Goal: Information Seeking & Learning: Learn about a topic

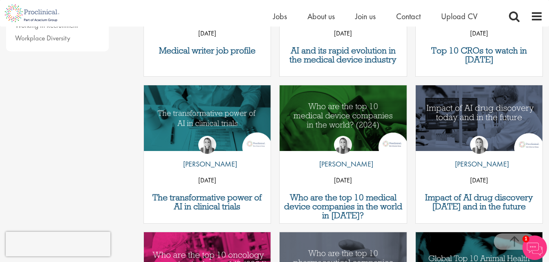
scroll to position [361, 0]
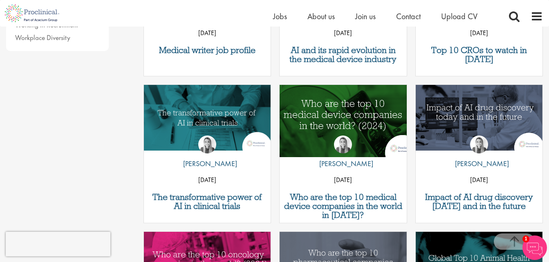
drag, startPoint x: 0, startPoint y: 0, endPoint x: 327, endPoint y: 104, distance: 342.7
click at [327, 104] on img "Link to a post" at bounding box center [343, 117] width 152 height 79
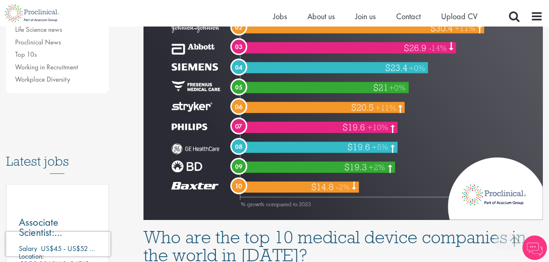
scroll to position [308, 0]
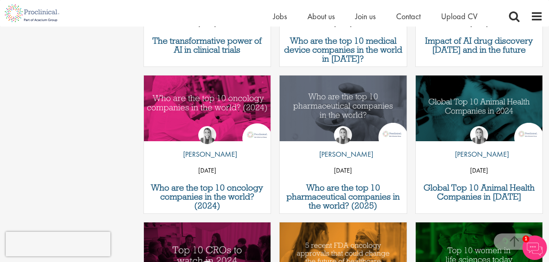
scroll to position [518, 0]
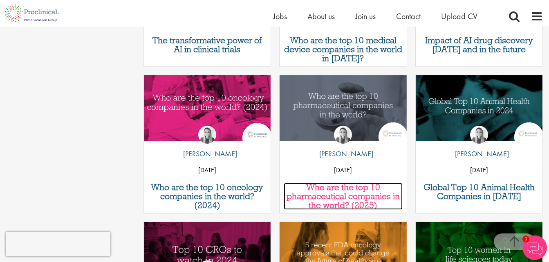
click at [336, 198] on h3 "Who are the top 10 pharmaceutical companies in the world? (2025)" at bounding box center [343, 196] width 119 height 27
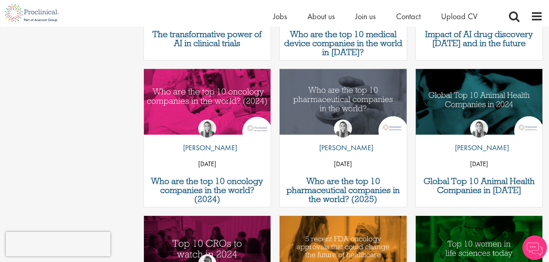
scroll to position [518, 0]
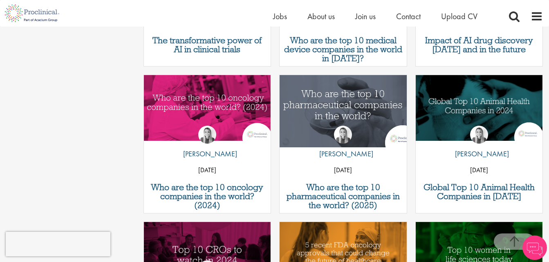
click at [344, 100] on img "Link to a post" at bounding box center [343, 107] width 152 height 79
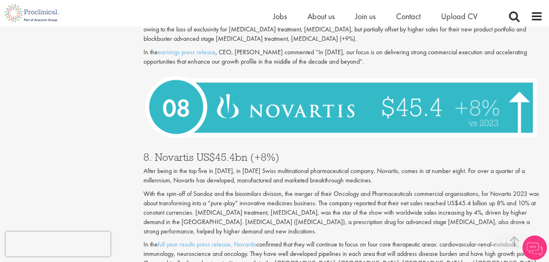
scroll to position [1278, 0]
